Goal: Information Seeking & Learning: Learn about a topic

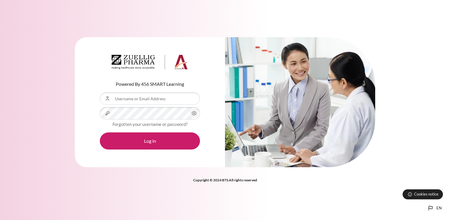
drag, startPoint x: 0, startPoint y: 0, endPoint x: 142, endPoint y: 96, distance: 171.2
click at [142, 96] on input "Username or Email Address" at bounding box center [150, 98] width 100 height 12
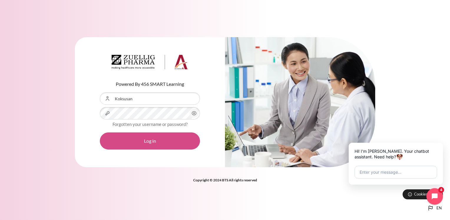
type input "Koksusan"
click at [151, 142] on button "Log in" at bounding box center [150, 140] width 100 height 17
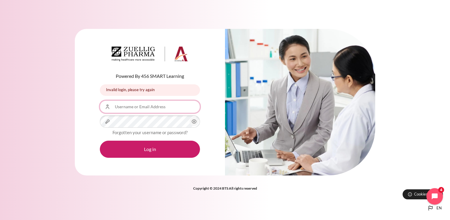
click at [153, 108] on input "Username or Email Address" at bounding box center [150, 106] width 100 height 12
click at [156, 108] on input "Username or Email Address" at bounding box center [150, 106] width 100 height 12
type input "[EMAIL_ADDRESS][DOMAIN_NAME]"
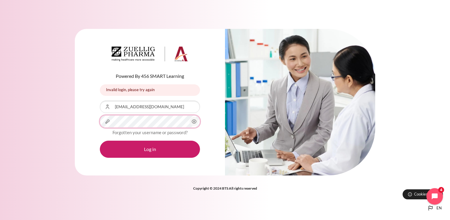
click at [66, 119] on div "Powered By 456 SMART Learning Invalid login, please try again Invalid login, pl…" at bounding box center [225, 105] width 450 height 171
click at [284, 201] on div "Powered By 456 SMART Learning Invalid login, please try again Invalid login, pl…" at bounding box center [225, 110] width 450 height 220
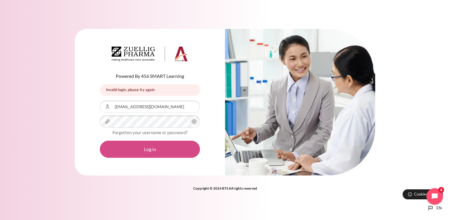
click at [161, 151] on button "Log in" at bounding box center [150, 148] width 100 height 17
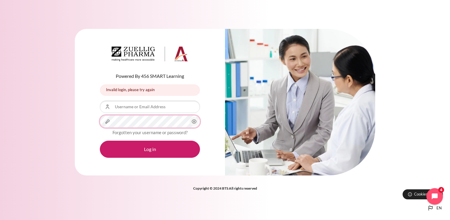
click at [80, 119] on div "Powered By 456 SMART Learning Invalid login, please try again Invalid login, pl…" at bounding box center [150, 102] width 150 height 146
click at [145, 110] on input "Username or Email Address" at bounding box center [150, 106] width 100 height 12
type input "[EMAIL_ADDRESS][DOMAIN_NAME]"
click at [26, 116] on div "Powered By 456 SMART Learning Invalid login, please try again Invalid login, pl…" at bounding box center [225, 105] width 450 height 171
click at [302, 211] on div "Powered By 456 SMART Learning Invalid login, please try again Invalid login, pl…" at bounding box center [225, 110] width 450 height 220
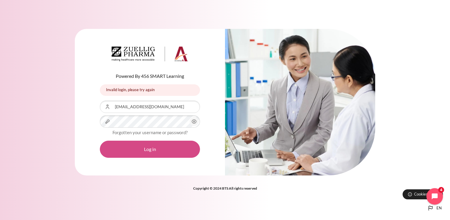
click at [157, 152] on button "Log in" at bounding box center [150, 148] width 100 height 17
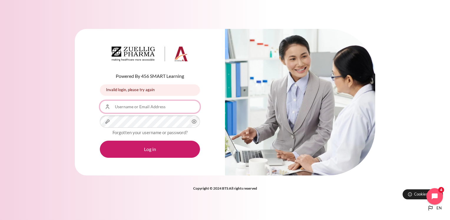
click at [152, 111] on input "Username or Email Address" at bounding box center [150, 106] width 100 height 12
type input "[EMAIL_ADDRESS][DOMAIN_NAME]"
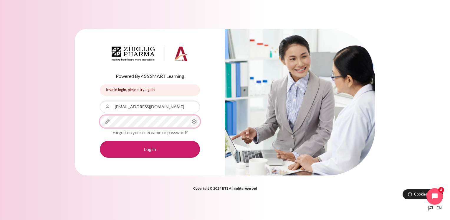
click at [60, 122] on div "Powered By 456 SMART Learning Invalid login, please try again Invalid login, pl…" at bounding box center [225, 105] width 450 height 171
click at [142, 207] on div "Powered By 456 SMART Learning Invalid login, please try again Invalid login, pl…" at bounding box center [225, 110] width 450 height 220
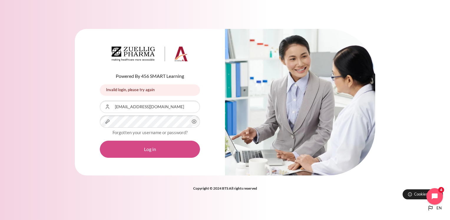
click at [161, 150] on button "Log in" at bounding box center [150, 148] width 100 height 17
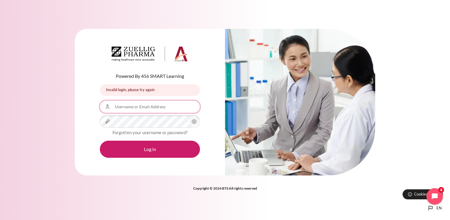
click at [162, 106] on input "Username or Email Address" at bounding box center [150, 106] width 100 height 12
type input "sskok@zuelligpharma.com"
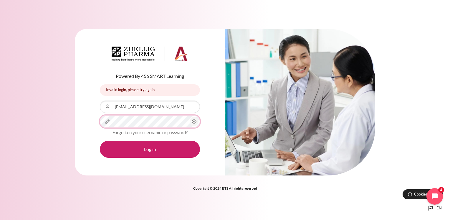
click at [55, 122] on div "Powered By 456 SMART Learning Invalid login, please try again Invalid login, pl…" at bounding box center [225, 105] width 450 height 171
click at [131, 192] on div "Powered By 456 SMART Learning Invalid login, please try again Invalid login, pl…" at bounding box center [225, 110] width 450 height 180
click at [155, 132] on link "Forgotten your username or password?" at bounding box center [149, 131] width 75 height 5
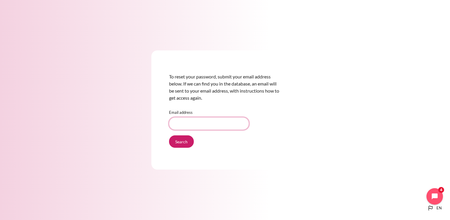
click at [206, 124] on input "Email address" at bounding box center [209, 123] width 80 height 12
type input "[EMAIL_ADDRESS][DOMAIN_NAME]"
click at [185, 142] on input "Search" at bounding box center [181, 141] width 25 height 12
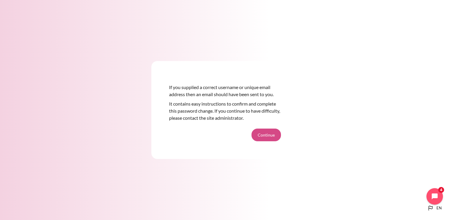
click at [276, 132] on button "Continue" at bounding box center [265, 134] width 29 height 12
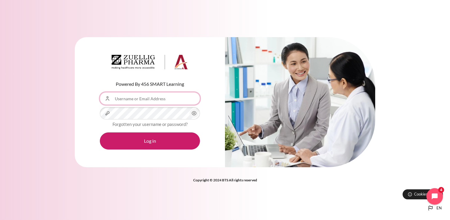
click at [159, 102] on input "Username or Email Address" at bounding box center [150, 98] width 100 height 12
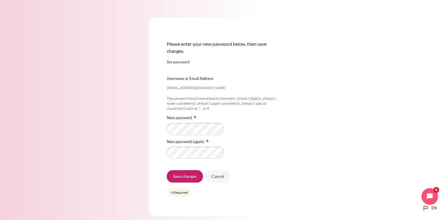
click at [283, 171] on div "Please enter your new password below, then save changes. Set password [EMAIL_AD…" at bounding box center [222, 117] width 147 height 198
click at [313, 148] on div "Please enter your new password below, then save changes. Set password [EMAIL_AD…" at bounding box center [222, 116] width 445 height 233
click at [191, 180] on input "Save changes" at bounding box center [185, 176] width 36 height 12
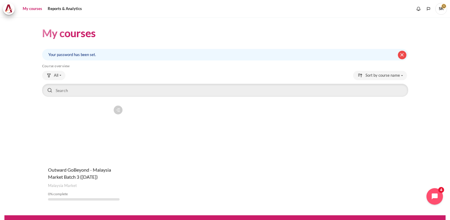
click at [398, 57] on button "Dismiss this notification" at bounding box center [402, 55] width 9 height 9
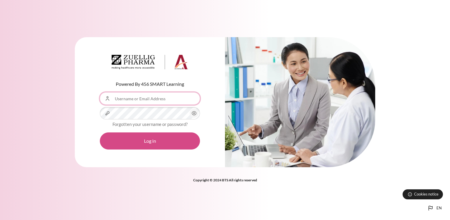
type input "[EMAIL_ADDRESS][DOMAIN_NAME]"
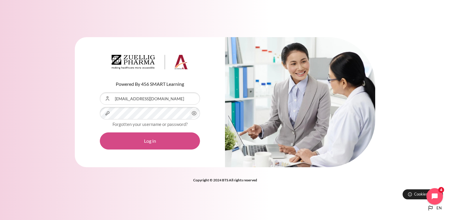
click at [153, 141] on button "Log in" at bounding box center [150, 140] width 100 height 17
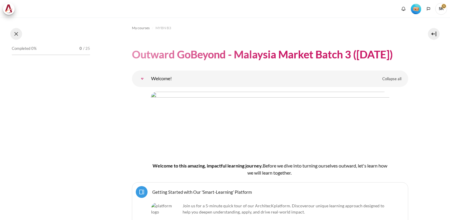
click at [17, 33] on button at bounding box center [16, 34] width 12 height 12
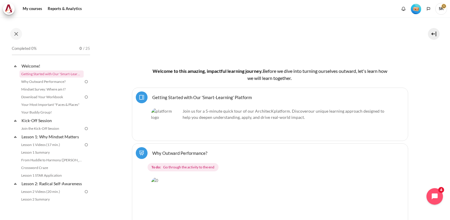
scroll to position [164, 0]
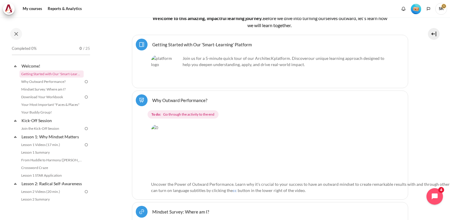
click at [152, 43] on link "Getting Started with Our 'Smart-Learning' Platform Page" at bounding box center [201, 44] width 99 height 6
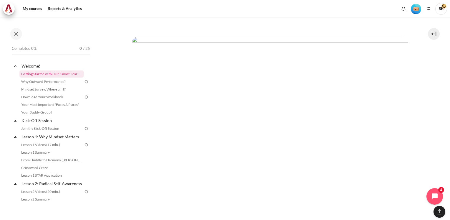
scroll to position [1153, 0]
drag, startPoint x: 295, startPoint y: 181, endPoint x: 281, endPoint y: 172, distance: 16.5
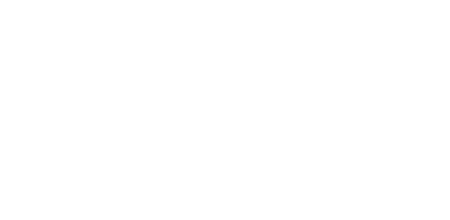
drag, startPoint x: 255, startPoint y: 197, endPoint x: 261, endPoint y: 197, distance: 5.9
click at [261, 213] on div "Jump to... Jump to... Why Outward Performance? Mindset Survey: Where am I? Down…" at bounding box center [270, 221] width 276 height 16
drag, startPoint x: 265, startPoint y: 200, endPoint x: 268, endPoint y: 209, distance: 9.4
click at [268, 216] on select "Jump to... Why Outward Performance? Mindset Survey: Where am I? Download Your W…" at bounding box center [270, 221] width 77 height 11
drag, startPoint x: 321, startPoint y: 185, endPoint x: 318, endPoint y: 184, distance: 3.7
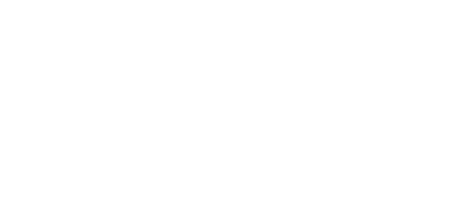
click at [271, 162] on img "Content" at bounding box center [270, 101] width 276 height 155
click at [264, 117] on img "Content" at bounding box center [270, 101] width 276 height 155
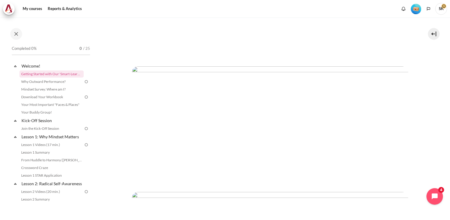
scroll to position [0, 0]
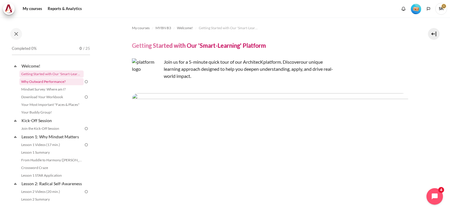
click at [54, 81] on link "Why Outward Performance?" at bounding box center [51, 81] width 64 height 7
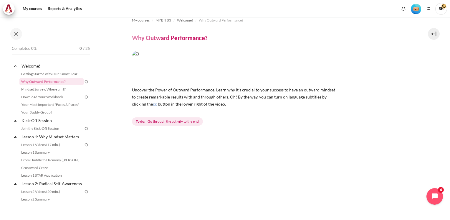
scroll to position [9, 0]
